Goal: Go to known website

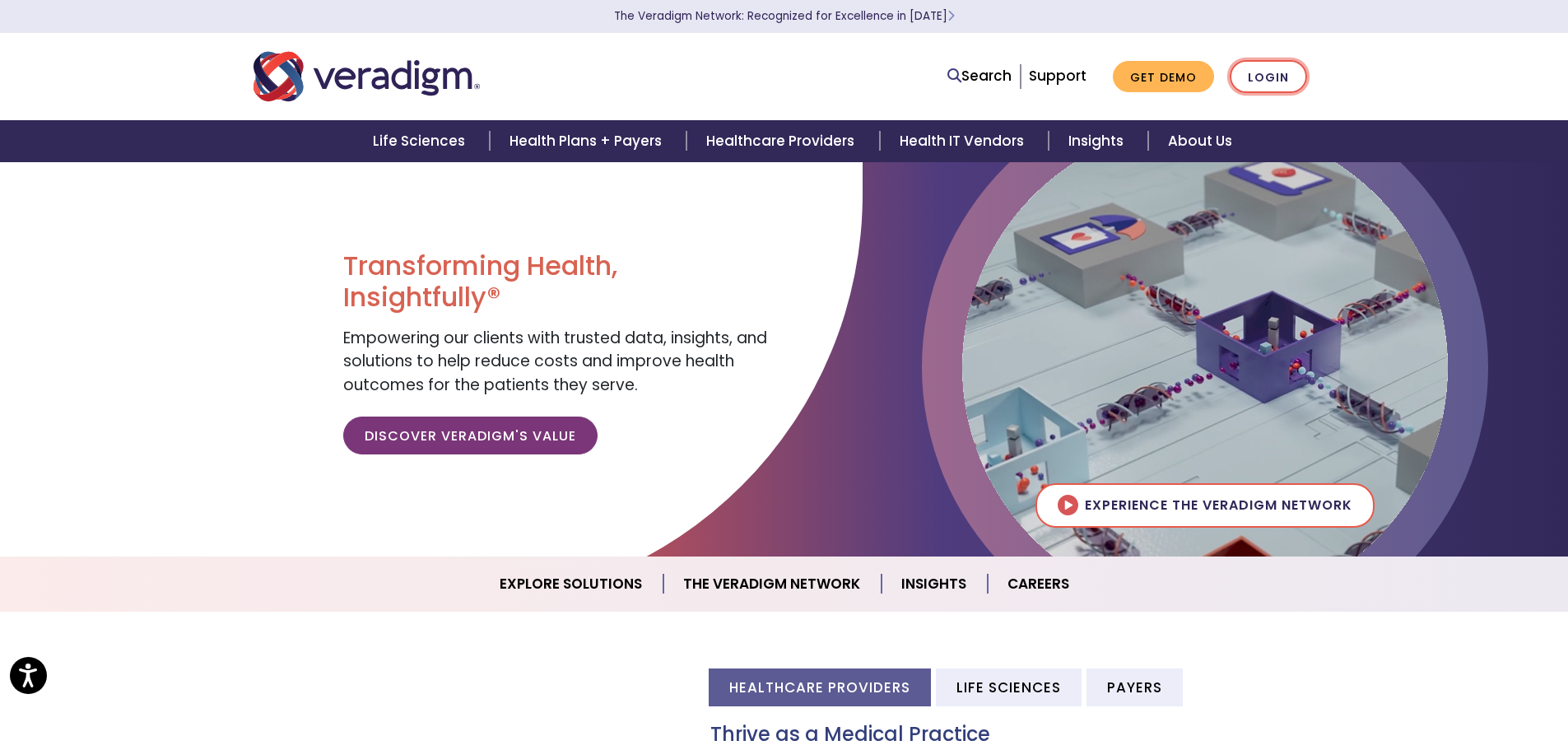
click at [1265, 78] on link "Login" at bounding box center [1268, 77] width 78 height 34
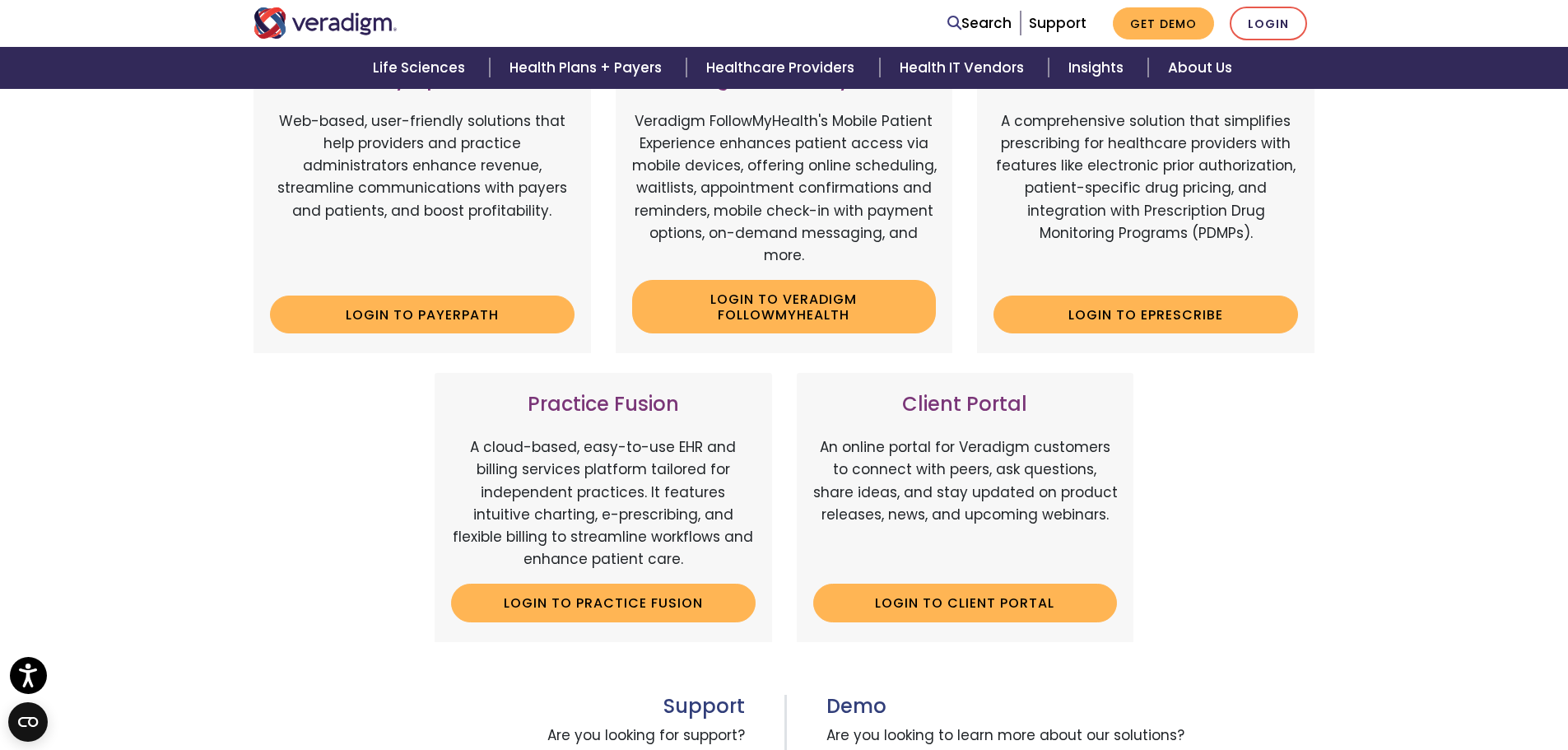
scroll to position [411, 0]
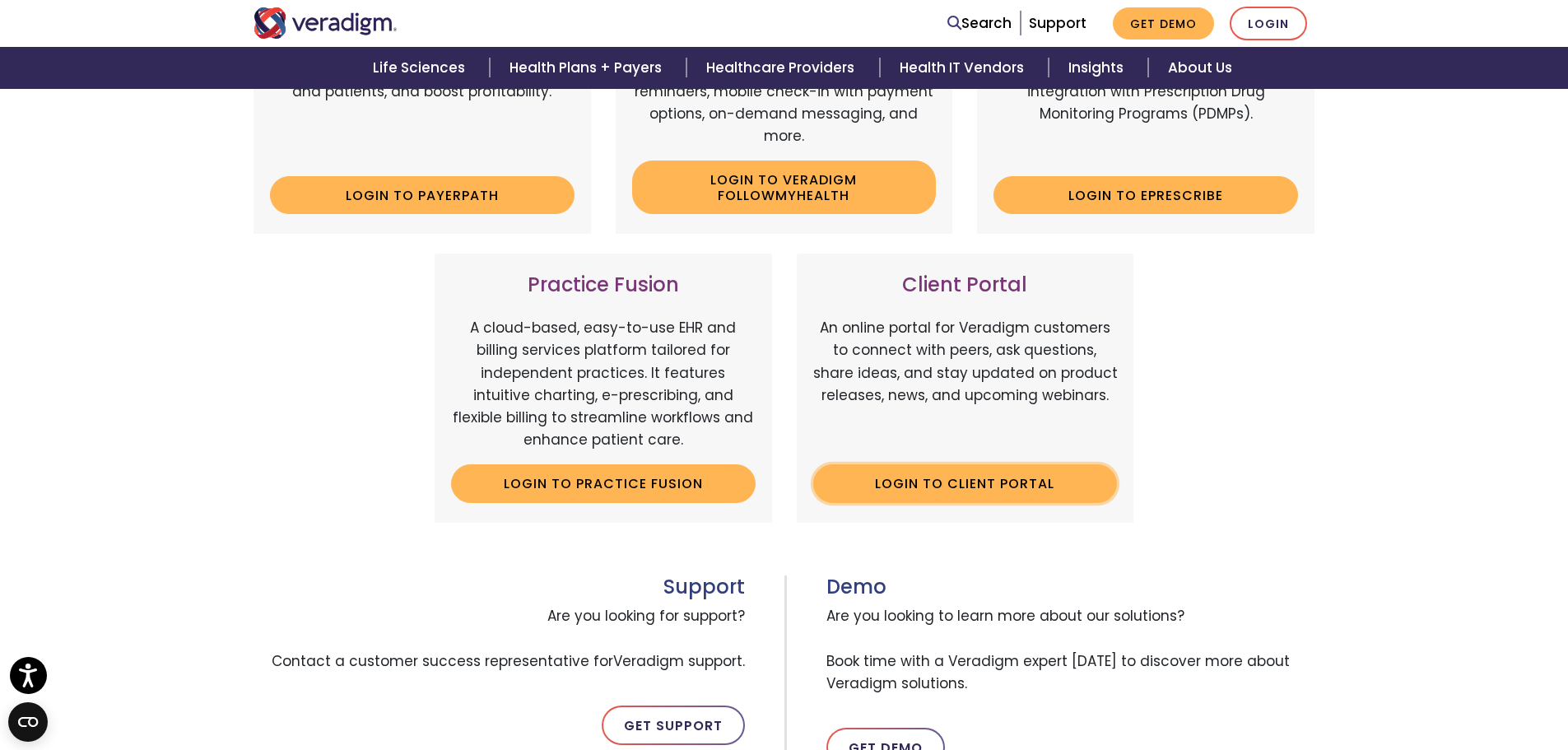
click at [1036, 480] on link "Login to Client Portal" at bounding box center [966, 482] width 305 height 37
drag, startPoint x: 1072, startPoint y: 331, endPoint x: 1114, endPoint y: 334, distance: 42.1
click at [1112, 333] on p "An online portal for Veradigm customers to connect with peers, ask questions, s…" at bounding box center [966, 384] width 305 height 134
drag, startPoint x: 1107, startPoint y: 346, endPoint x: 1118, endPoint y: 347, distance: 11.0
click at [1110, 346] on p "An online portal for Veradigm customers to connect with peers, ask questions, s…" at bounding box center [966, 384] width 305 height 134
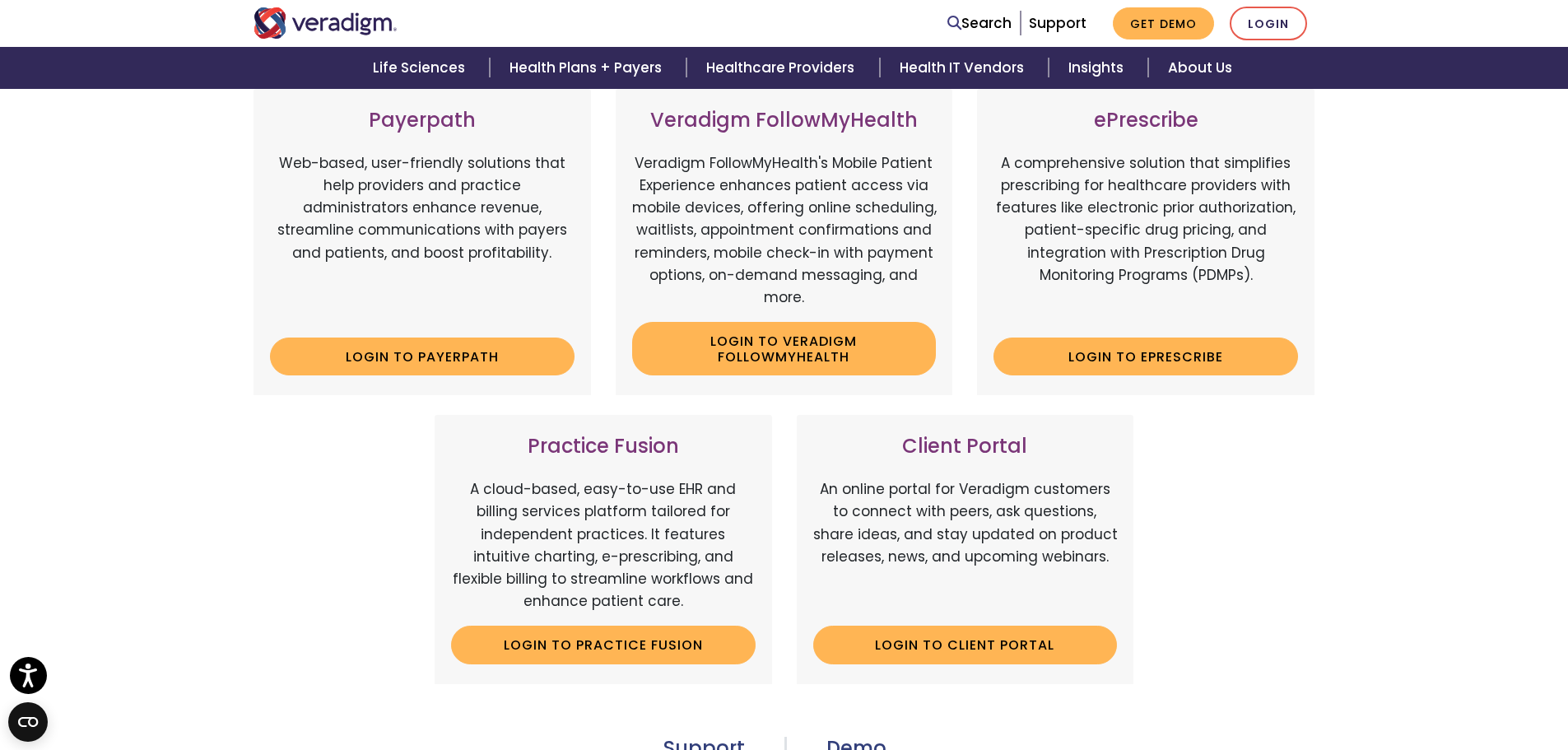
scroll to position [329, 0]
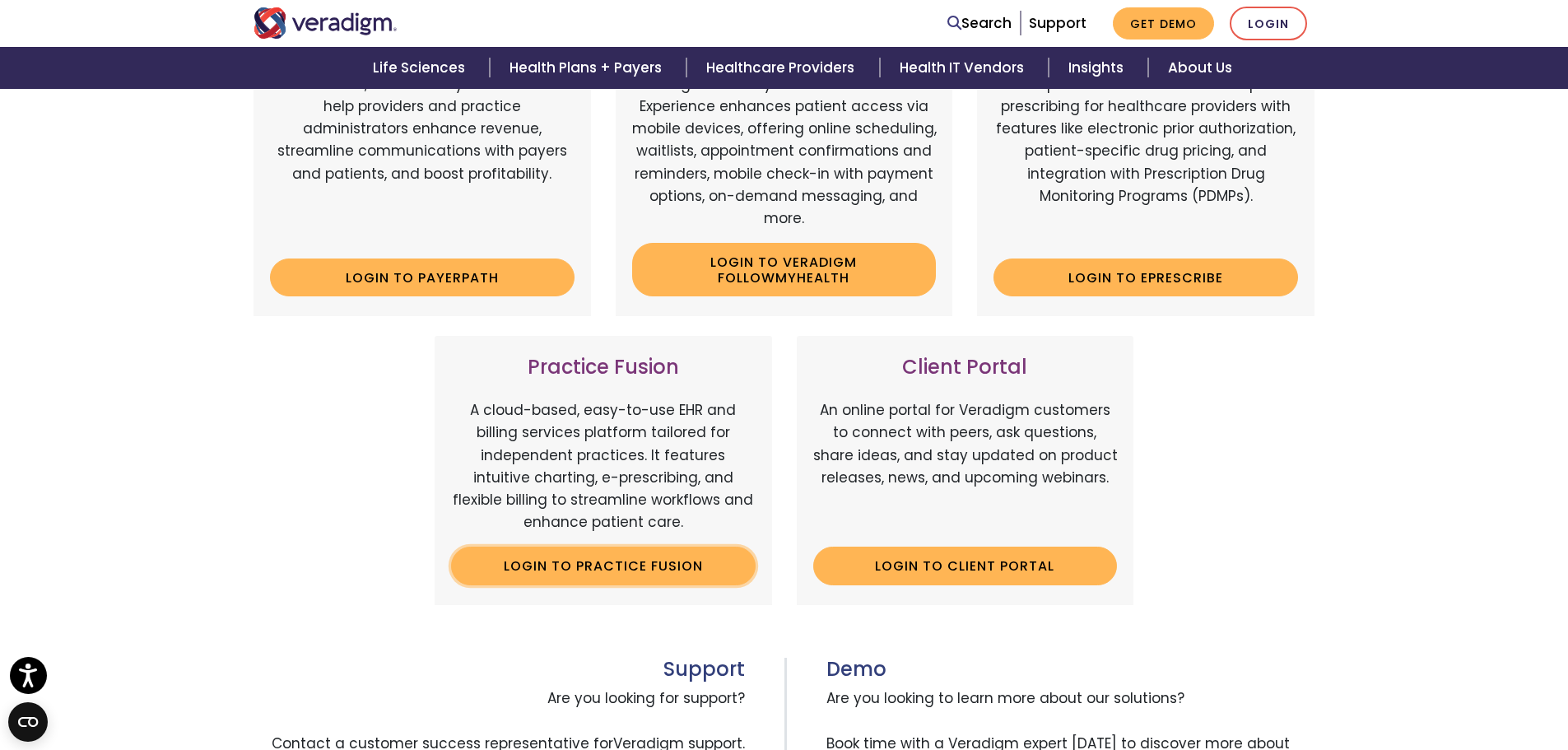
click at [727, 572] on link "Login to Practice Fusion" at bounding box center [603, 565] width 305 height 37
